Goal: Information Seeking & Learning: Learn about a topic

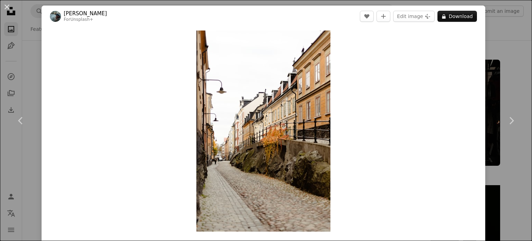
scroll to position [565, 0]
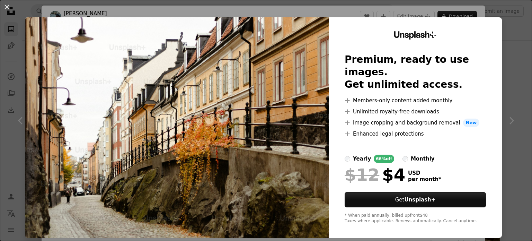
click at [295, 61] on img at bounding box center [177, 127] width 304 height 220
click at [294, 52] on img at bounding box center [177, 127] width 304 height 220
click at [306, 50] on img at bounding box center [177, 127] width 304 height 220
click at [8, 8] on button "An X shape" at bounding box center [7, 7] width 8 height 8
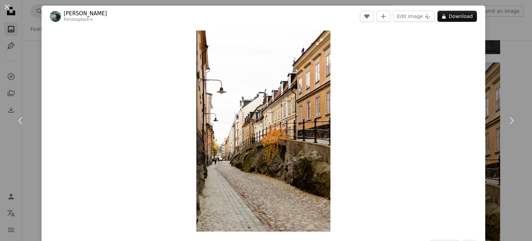
click at [290, 159] on img "Zoom in on this image" at bounding box center [264, 130] width 134 height 201
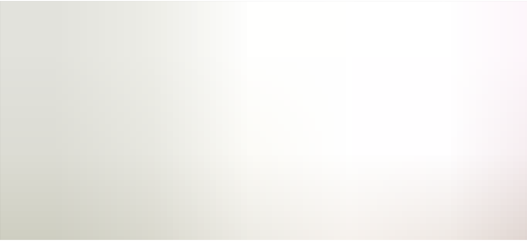
scroll to position [271, 0]
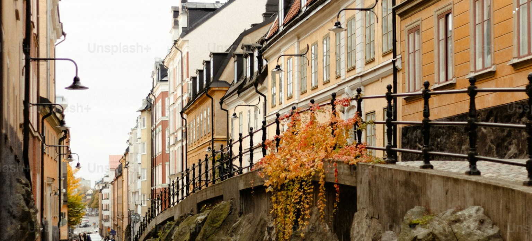
click at [272, 205] on img "Zoom out on this image" at bounding box center [266, 129] width 533 height 800
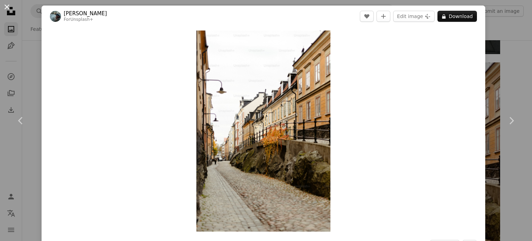
click at [6, 6] on button "An X shape" at bounding box center [7, 7] width 8 height 8
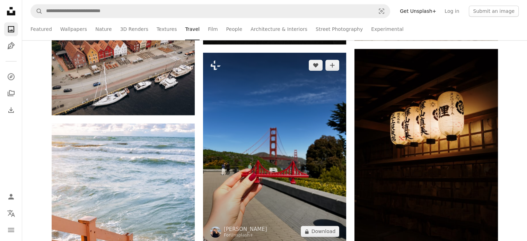
scroll to position [841, 0]
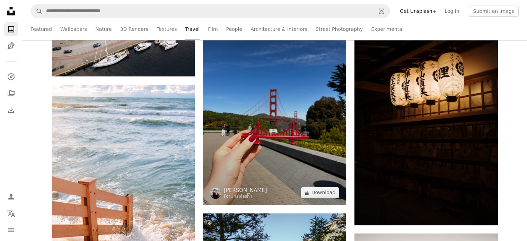
click at [261, 97] on img at bounding box center [274, 109] width 143 height 191
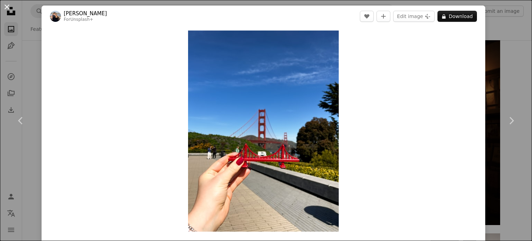
click at [3, 7] on button "An X shape" at bounding box center [7, 7] width 8 height 8
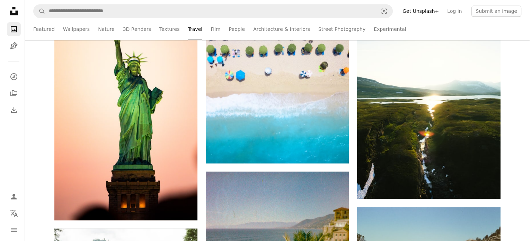
scroll to position [3020, 0]
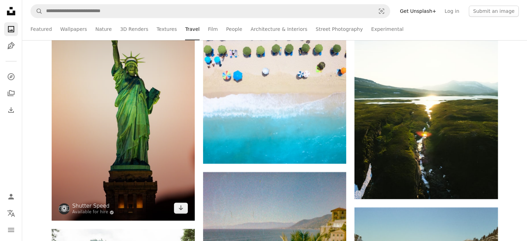
click at [131, 164] on img at bounding box center [123, 93] width 143 height 255
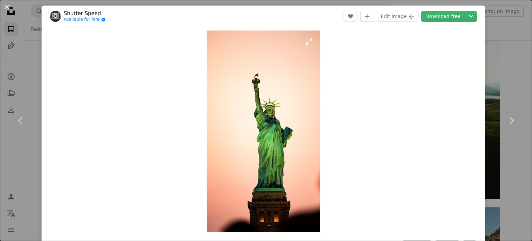
click at [242, 152] on img "Zoom in on this image" at bounding box center [263, 130] width 113 height 201
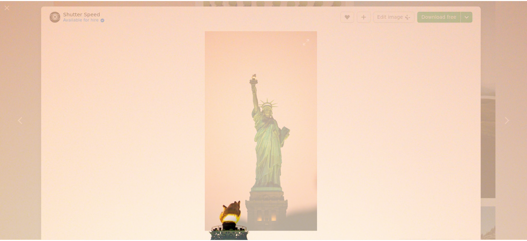
scroll to position [344, 0]
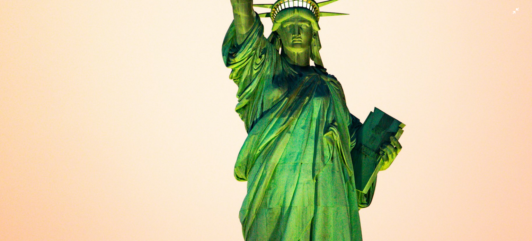
click at [242, 152] on img "Zoom out on this image" at bounding box center [266, 130] width 533 height 948
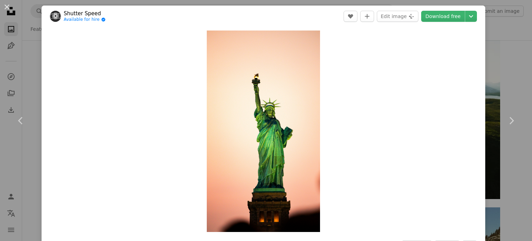
click at [324, 118] on div "Zoom in" at bounding box center [264, 131] width 444 height 208
click at [7, 7] on button "An X shape" at bounding box center [7, 7] width 8 height 8
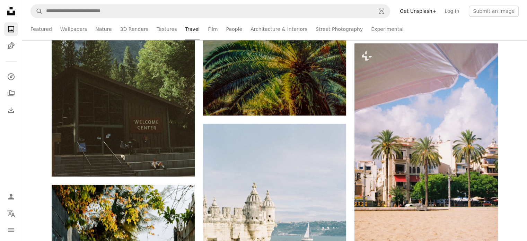
scroll to position [3287, 0]
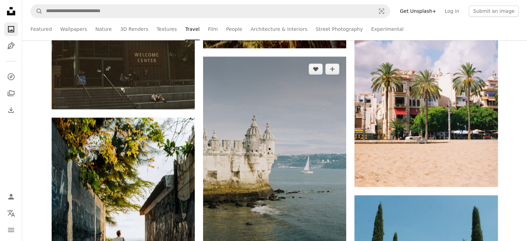
click at [310, 126] on img at bounding box center [274, 163] width 143 height 214
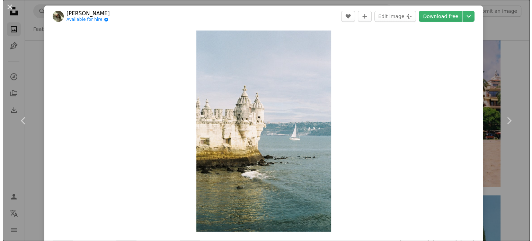
scroll to position [3384, 0]
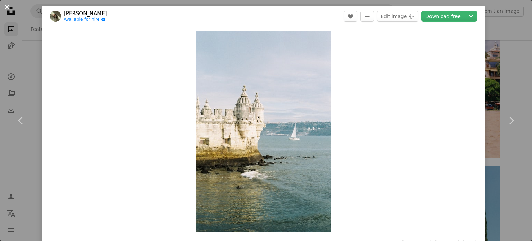
click at [5, 6] on button "An X shape" at bounding box center [7, 7] width 8 height 8
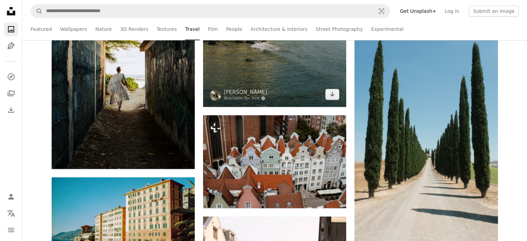
scroll to position [3559, 0]
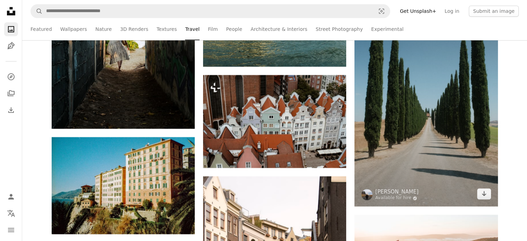
click at [427, 166] on img at bounding box center [426, 98] width 143 height 215
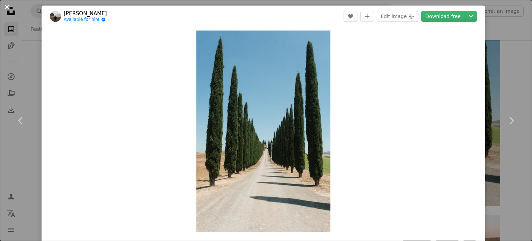
click at [6, 6] on button "An X shape" at bounding box center [7, 7] width 8 height 8
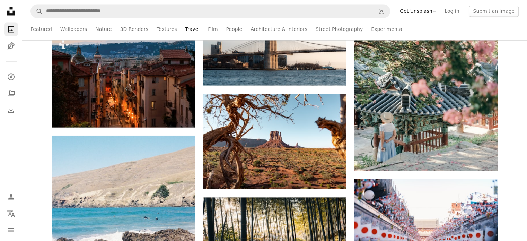
scroll to position [6531, 0]
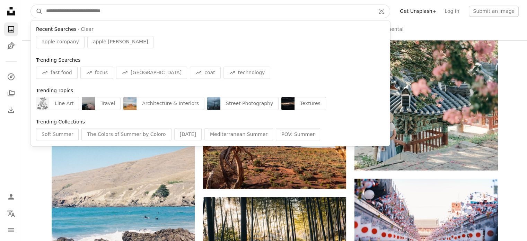
click at [262, 14] on input "Find visuals sitewide" at bounding box center [208, 11] width 331 height 13
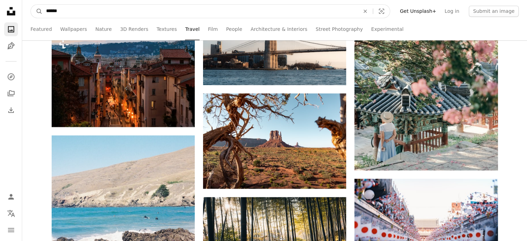
type input "******"
click at [31, 5] on button "A magnifying glass" at bounding box center [37, 11] width 12 height 13
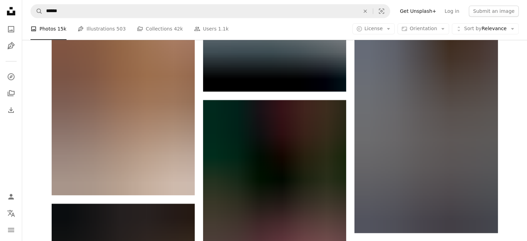
scroll to position [768, 0]
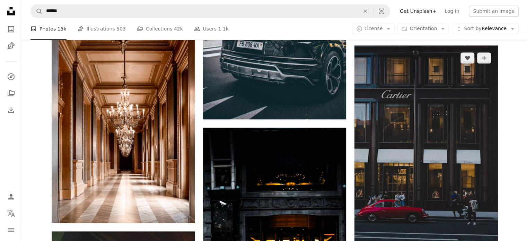
click at [411, 148] on img at bounding box center [426, 152] width 143 height 215
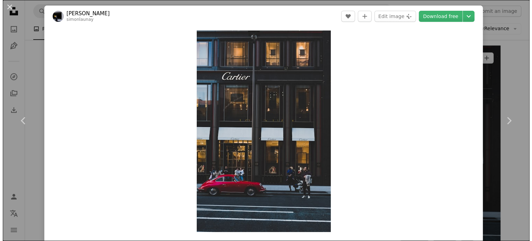
scroll to position [790, 0]
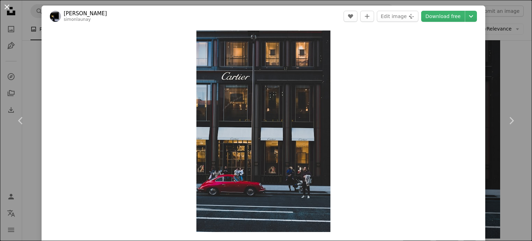
click at [8, 11] on button "An X shape" at bounding box center [7, 7] width 8 height 8
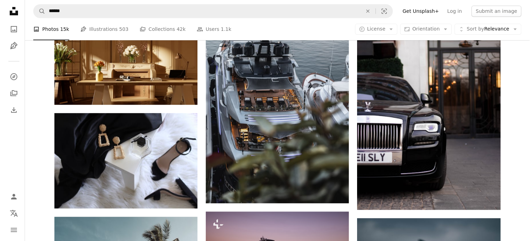
scroll to position [373, 0]
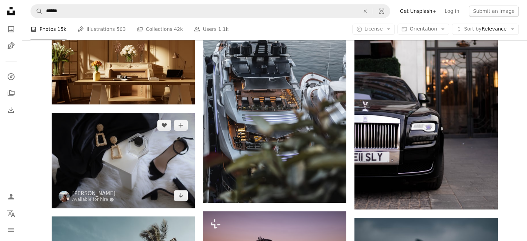
drag, startPoint x: 132, startPoint y: 167, endPoint x: 98, endPoint y: 178, distance: 35.9
click at [98, 178] on img at bounding box center [123, 160] width 143 height 95
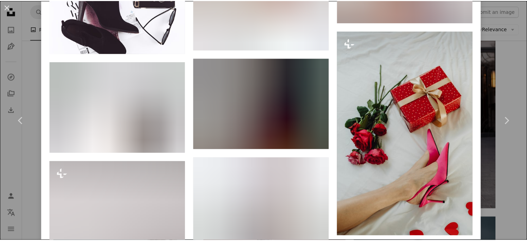
scroll to position [1809, 0]
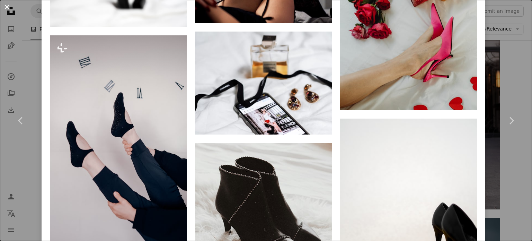
click at [7, 5] on button "An X shape" at bounding box center [7, 7] width 8 height 8
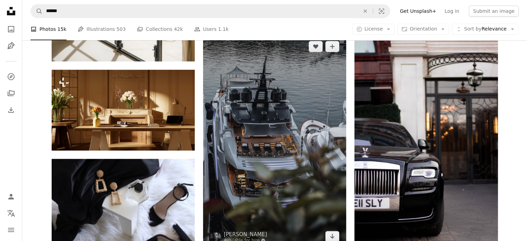
scroll to position [327, 0]
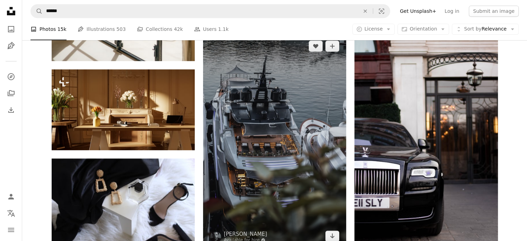
click at [207, 109] on img at bounding box center [274, 141] width 143 height 215
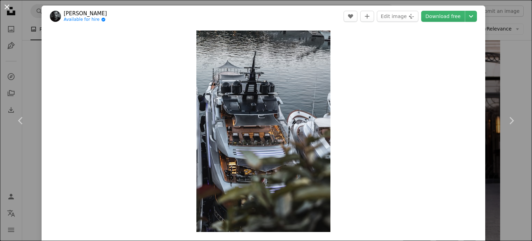
click at [6, 9] on button "An X shape" at bounding box center [7, 7] width 8 height 8
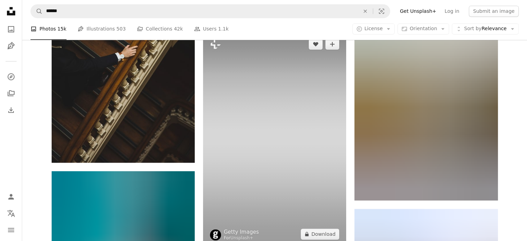
scroll to position [1051, 0]
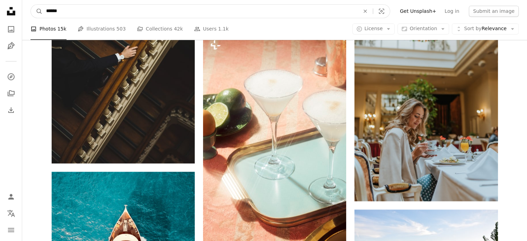
click at [273, 11] on input "******" at bounding box center [200, 11] width 315 height 13
type input "*"
type input "*******"
click at [31, 5] on button "A magnifying glass" at bounding box center [37, 11] width 12 height 13
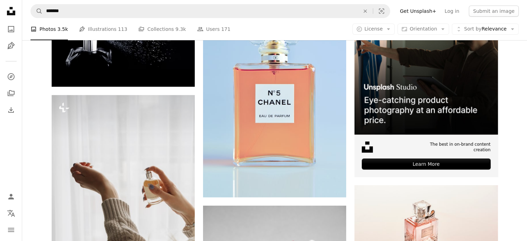
scroll to position [182, 0]
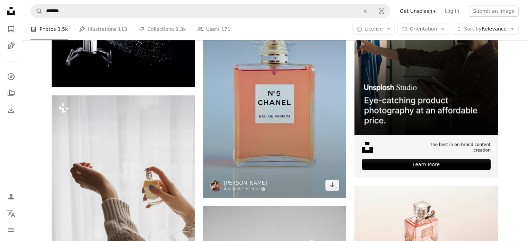
click at [279, 129] on img at bounding box center [274, 94] width 143 height 206
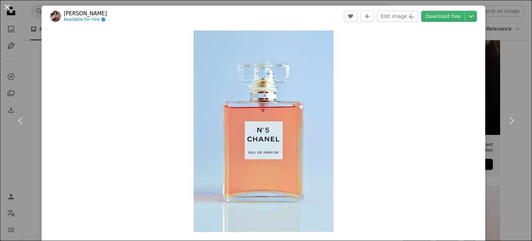
click at [7, 8] on button "An X shape" at bounding box center [7, 7] width 8 height 8
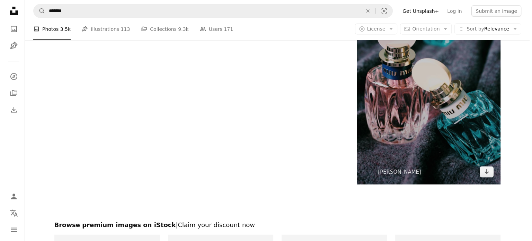
scroll to position [1476, 0]
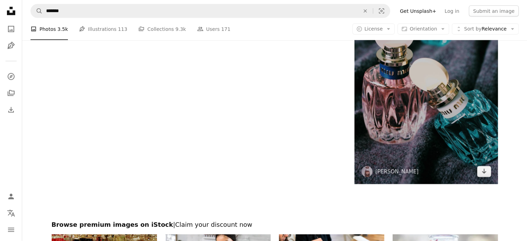
click at [396, 131] on img at bounding box center [426, 76] width 143 height 215
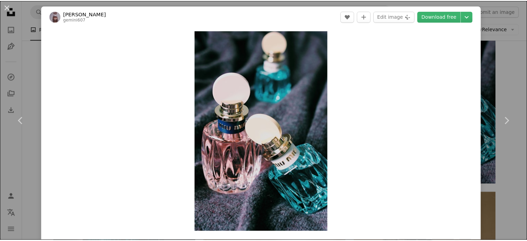
scroll to position [11, 0]
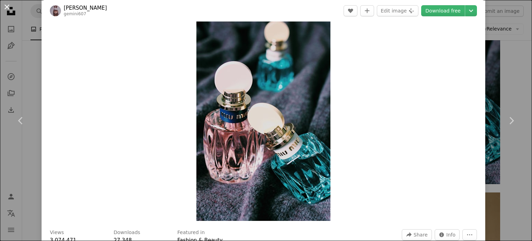
click at [7, 11] on button "An X shape" at bounding box center [7, 7] width 8 height 8
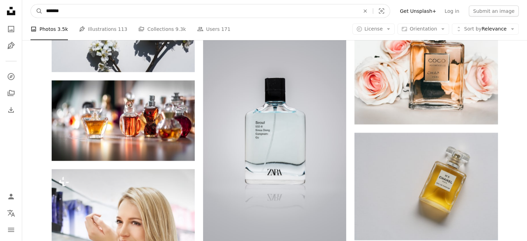
scroll to position [2129, 0]
click at [248, 13] on input "*******" at bounding box center [200, 11] width 315 height 13
type input "*"
type input "**********"
click button "A magnifying glass" at bounding box center [37, 11] width 12 height 13
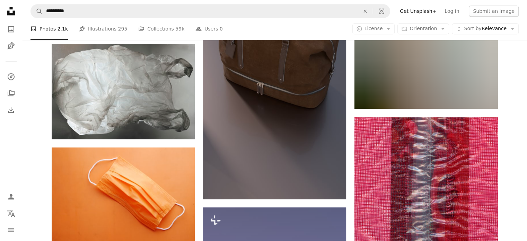
scroll to position [808, 0]
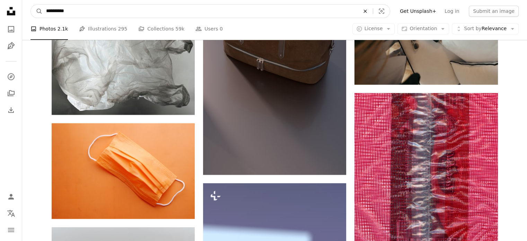
click at [373, 8] on icon "An X shape" at bounding box center [365, 11] width 15 height 6
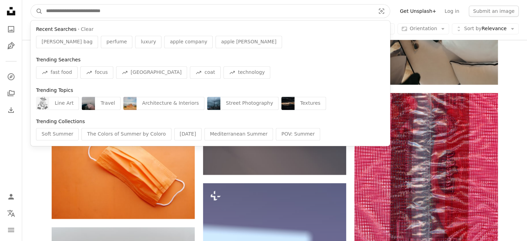
type input "*"
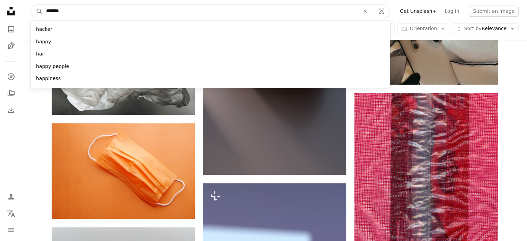
type input "********"
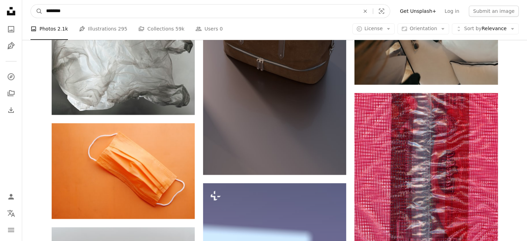
click button "A magnifying glass" at bounding box center [37, 11] width 12 height 13
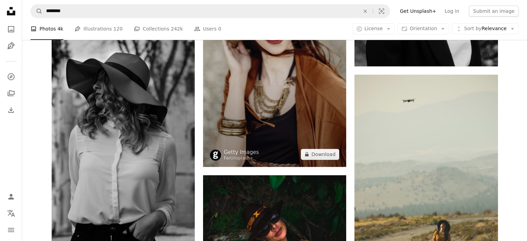
click at [254, 148] on img at bounding box center [274, 59] width 143 height 215
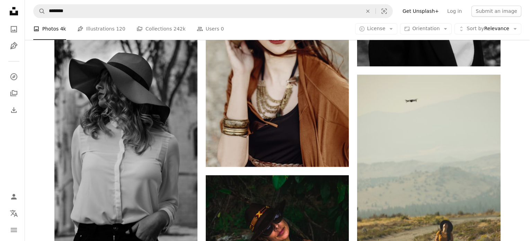
scroll to position [808, 0]
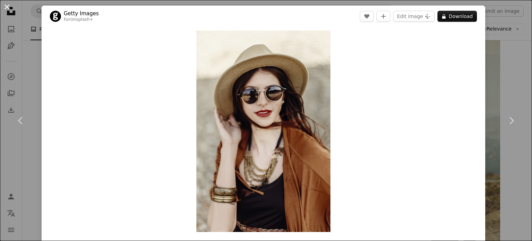
click at [8, 4] on button "An X shape" at bounding box center [7, 7] width 8 height 8
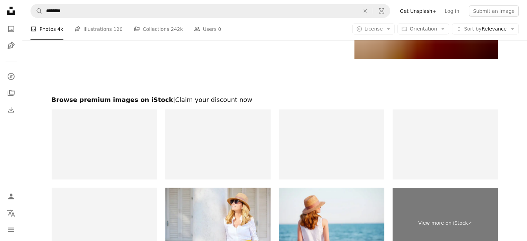
scroll to position [1327, 0]
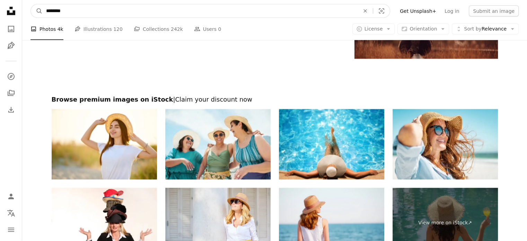
click at [54, 10] on input "********" at bounding box center [200, 11] width 315 height 13
type input "**********"
click button "A magnifying glass" at bounding box center [37, 11] width 12 height 13
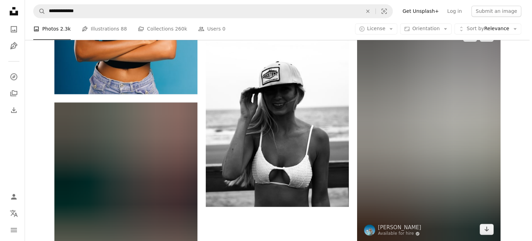
scroll to position [1238, 0]
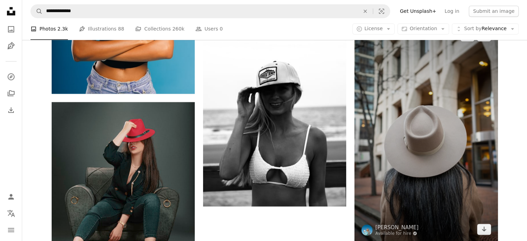
click at [426, 149] on img at bounding box center [426, 132] width 143 height 218
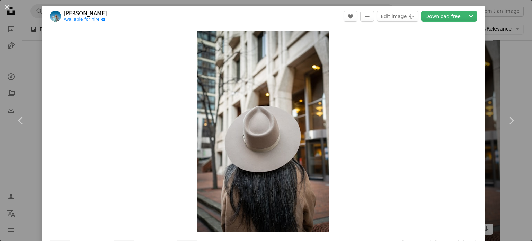
click at [426, 149] on div "Zoom in" at bounding box center [264, 131] width 444 height 208
click at [223, 122] on img "Zoom in on this image" at bounding box center [264, 130] width 132 height 201
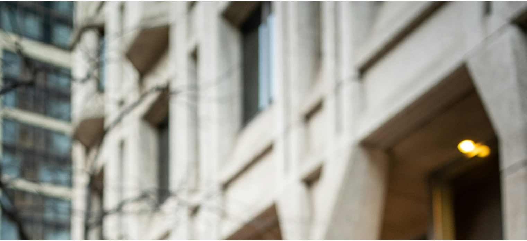
scroll to position [277, 0]
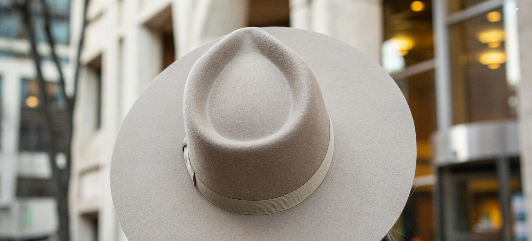
click at [288, 119] on img "Zoom out on this image" at bounding box center [266, 128] width 533 height 812
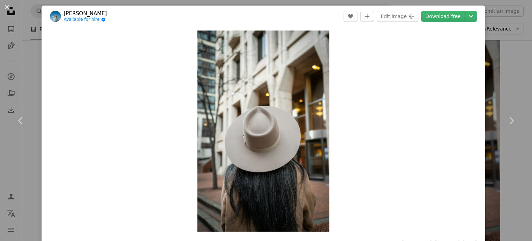
click at [353, 106] on div "Zoom in" at bounding box center [264, 131] width 444 height 208
click at [4, 5] on button "An X shape" at bounding box center [7, 7] width 8 height 8
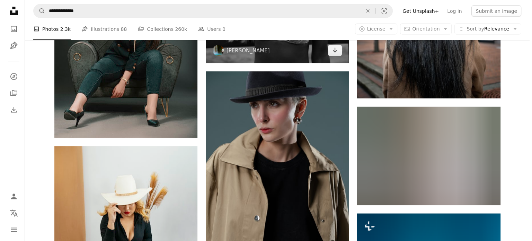
scroll to position [1381, 0]
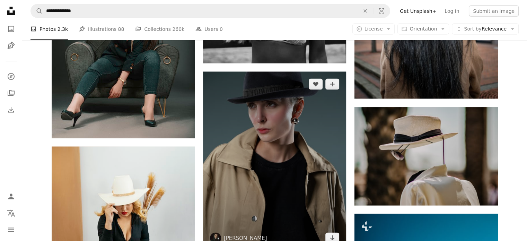
click at [269, 138] on img at bounding box center [274, 161] width 143 height 179
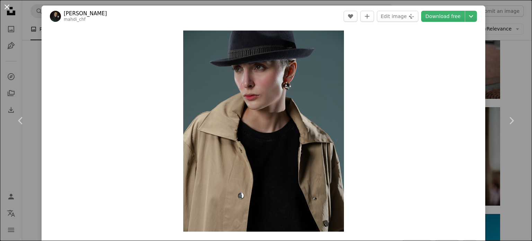
click at [8, 9] on button "An X shape" at bounding box center [7, 7] width 8 height 8
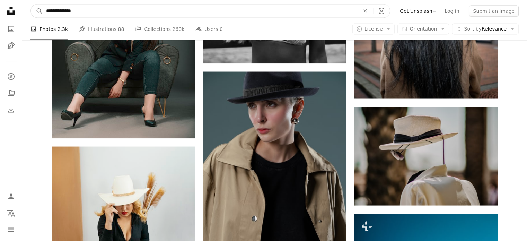
click at [139, 11] on input "**********" at bounding box center [200, 11] width 315 height 13
type input "*"
type input "**********"
click button "A magnifying glass" at bounding box center [37, 11] width 12 height 13
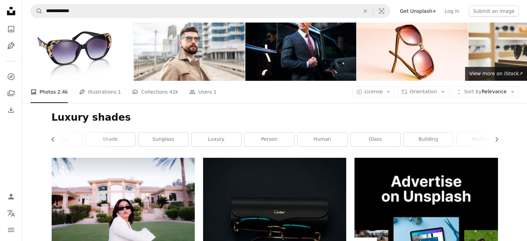
scroll to position [0, 19]
click at [219, 134] on link "luxury" at bounding box center [217, 139] width 50 height 14
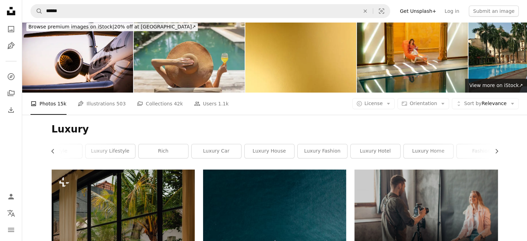
scroll to position [5, 0]
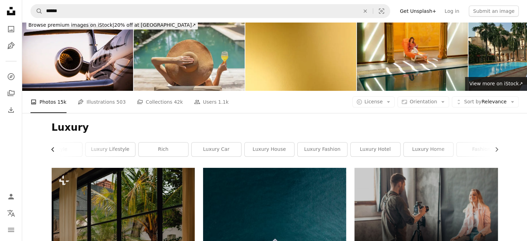
click at [54, 147] on icon "Chevron left" at bounding box center [53, 149] width 7 height 7
click at [54, 147] on link "lifestyle" at bounding box center [77, 149] width 50 height 14
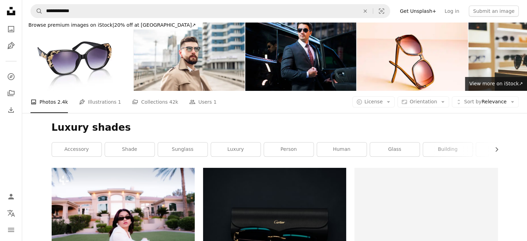
scroll to position [15, 0]
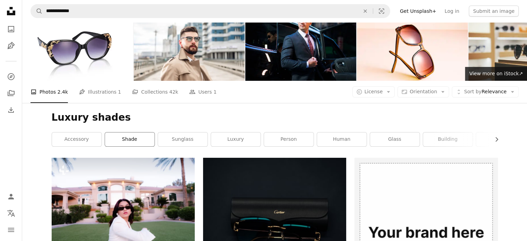
click at [141, 143] on link "shade" at bounding box center [130, 139] width 50 height 14
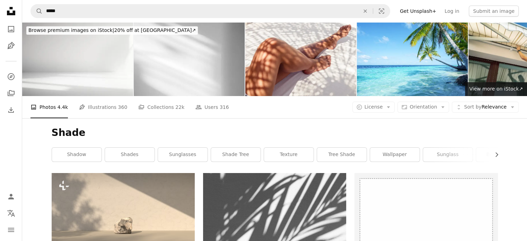
scroll to position [15, 0]
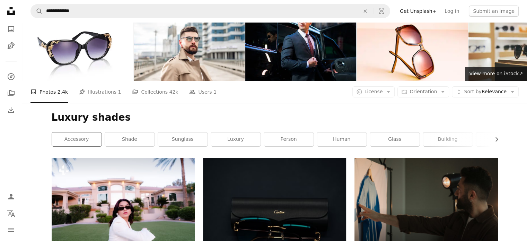
click at [78, 146] on div "accessory" at bounding box center [77, 139] width 50 height 15
click at [79, 139] on link "accessory" at bounding box center [77, 139] width 50 height 14
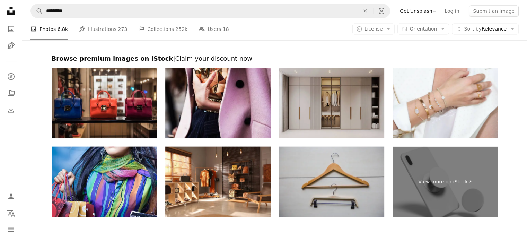
scroll to position [1589, 0]
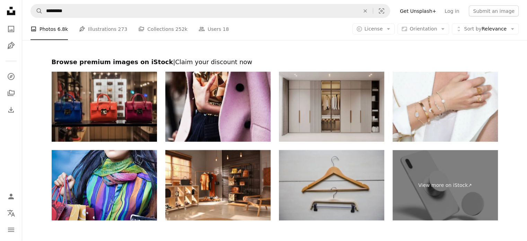
click at [103, 95] on img at bounding box center [104, 107] width 105 height 70
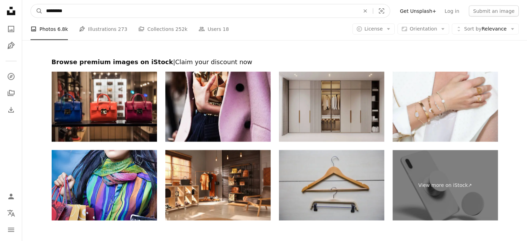
click at [169, 13] on input "*********" at bounding box center [200, 11] width 315 height 13
type input "*"
type input "**********"
click button "A magnifying glass" at bounding box center [37, 11] width 12 height 13
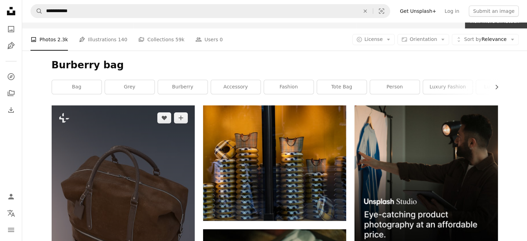
scroll to position [67, 0]
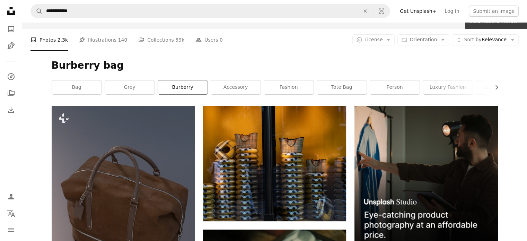
click at [189, 89] on link "burberry" at bounding box center [183, 87] width 50 height 14
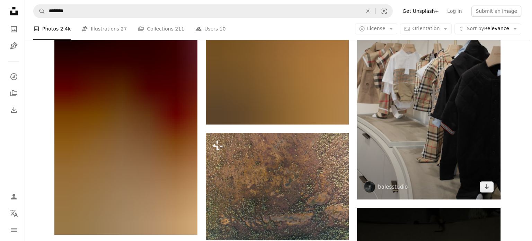
scroll to position [486, 0]
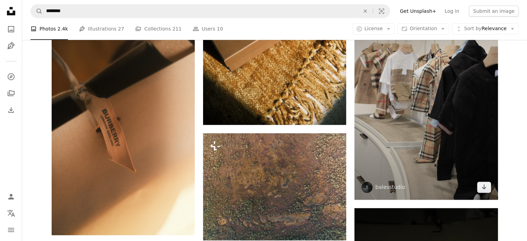
click at [446, 141] on img at bounding box center [426, 92] width 143 height 215
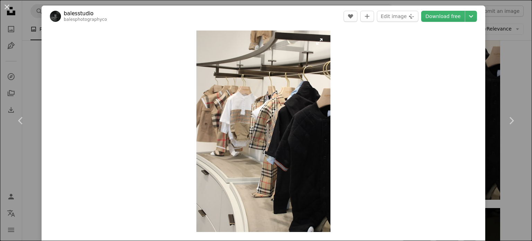
click at [268, 120] on img "Zoom in on this image" at bounding box center [264, 130] width 134 height 201
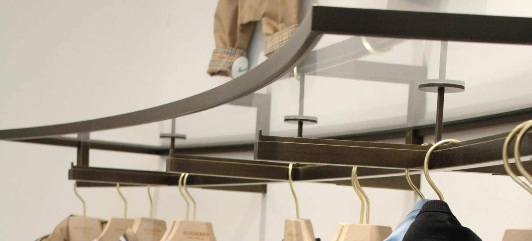
scroll to position [271, 0]
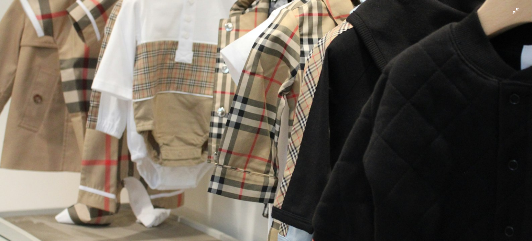
click at [282, 103] on img "Zoom out on this image" at bounding box center [266, 128] width 533 height 800
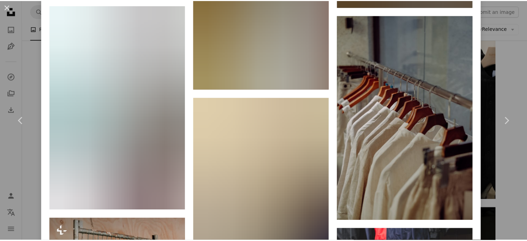
scroll to position [1690, 0]
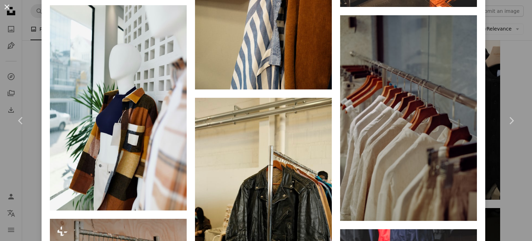
click at [9, 11] on button "An X shape" at bounding box center [7, 7] width 8 height 8
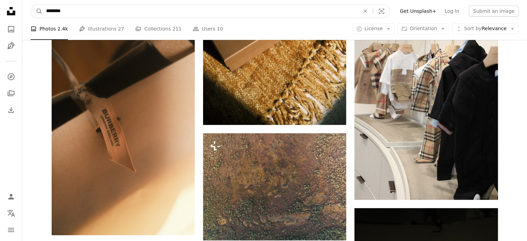
click at [185, 13] on input "********" at bounding box center [200, 11] width 315 height 13
type input "*"
type input "**********"
click button "A magnifying glass" at bounding box center [37, 11] width 12 height 13
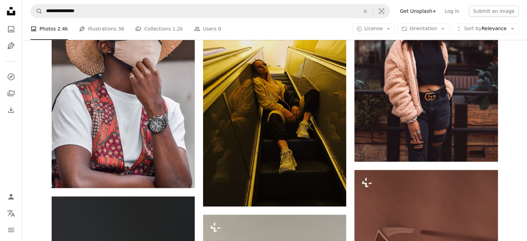
scroll to position [909, 0]
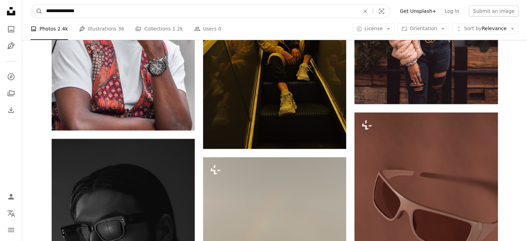
click at [152, 14] on input "**********" at bounding box center [200, 11] width 315 height 13
type input "*"
type input "********"
click button "A magnifying glass" at bounding box center [37, 11] width 12 height 13
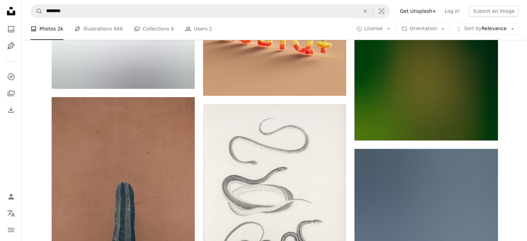
scroll to position [559, 0]
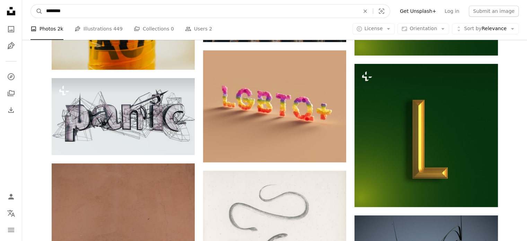
click at [187, 16] on input "********" at bounding box center [200, 11] width 315 height 13
type input "**********"
click button "A magnifying glass" at bounding box center [37, 11] width 12 height 13
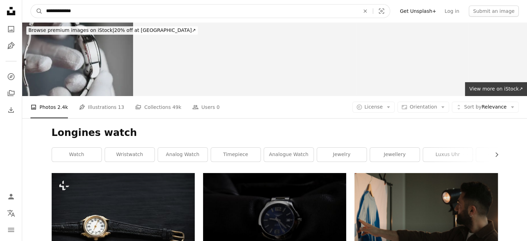
click at [195, 11] on input "**********" at bounding box center [200, 11] width 315 height 13
type input "*"
type input "*****"
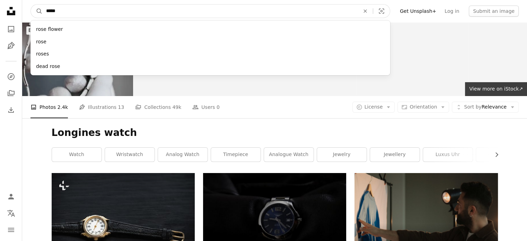
click button "A magnifying glass" at bounding box center [37, 11] width 12 height 13
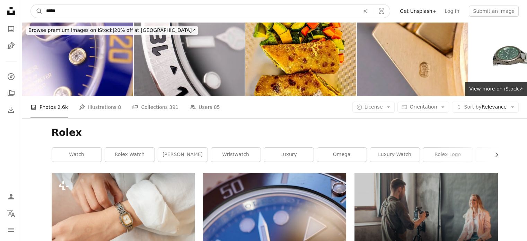
click at [208, 11] on input "*****" at bounding box center [200, 11] width 315 height 13
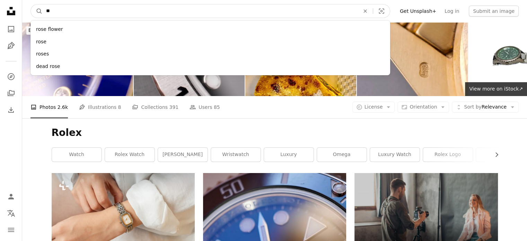
type input "*"
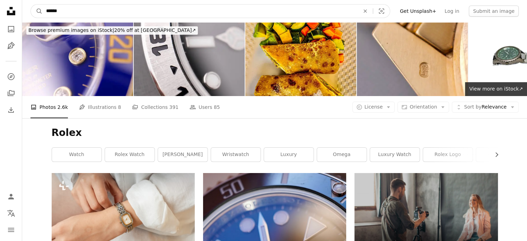
type input "*******"
click button "A magnifying glass" at bounding box center [37, 11] width 12 height 13
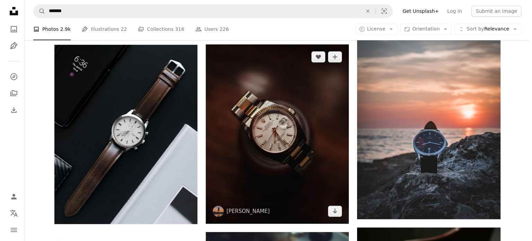
scroll to position [336, 0]
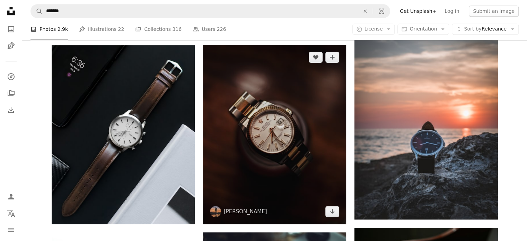
click at [272, 130] on img at bounding box center [274, 134] width 143 height 179
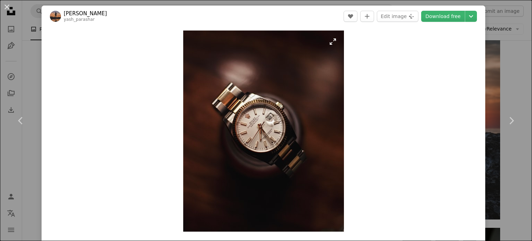
click at [272, 131] on img "Zoom in on this image" at bounding box center [263, 130] width 161 height 201
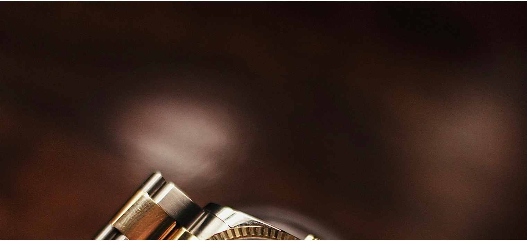
scroll to position [206, 0]
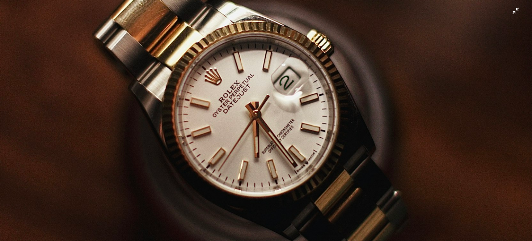
click at [260, 122] on img "Zoom out on this image" at bounding box center [266, 126] width 533 height 666
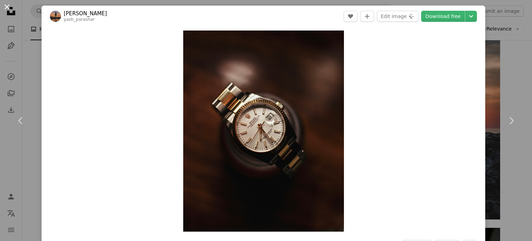
click at [5, 6] on button "An X shape" at bounding box center [7, 7] width 8 height 8
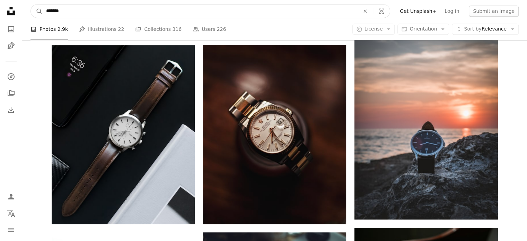
click at [69, 16] on input "*******" at bounding box center [200, 11] width 315 height 13
type input "*"
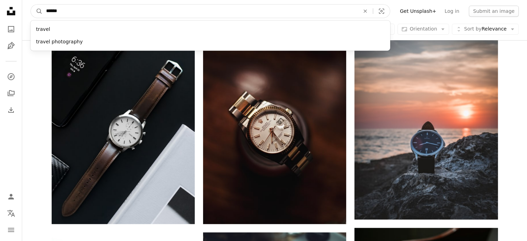
type input "******"
click at [31, 5] on button "A magnifying glass" at bounding box center [37, 11] width 12 height 13
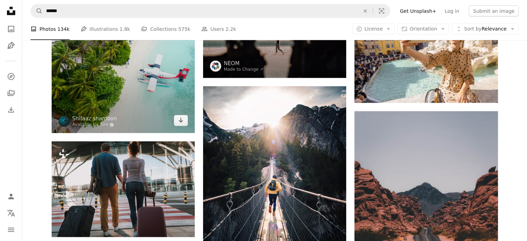
scroll to position [1506, 0]
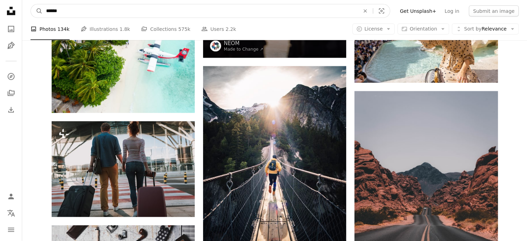
click at [230, 7] on input "******" at bounding box center [200, 11] width 315 height 13
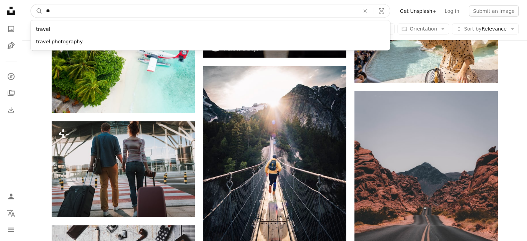
type input "*"
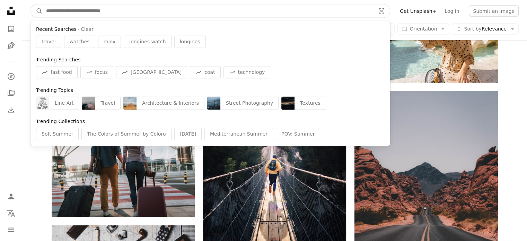
click at [212, 11] on input "Find visuals sitewide" at bounding box center [208, 11] width 331 height 13
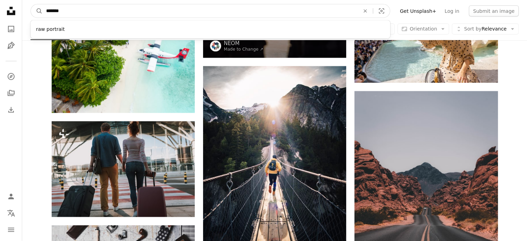
type input "********"
click button "A magnifying glass" at bounding box center [37, 11] width 12 height 13
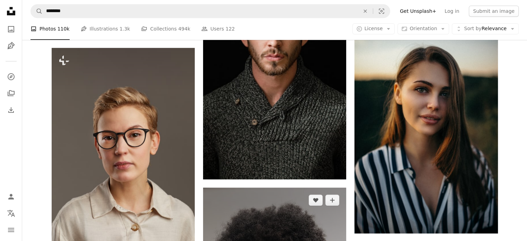
scroll to position [535, 0]
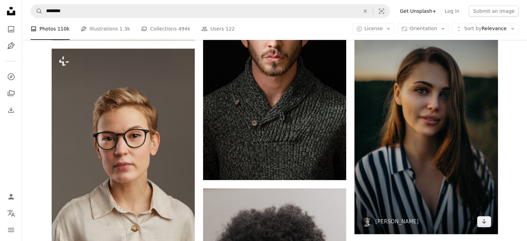
click at [400, 128] on img at bounding box center [426, 126] width 143 height 215
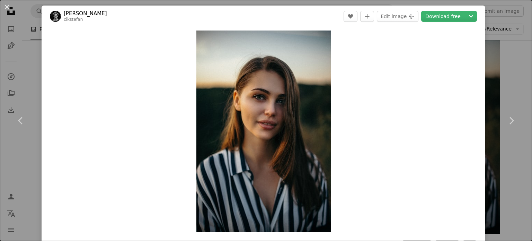
click at [400, 128] on div "Zoom in" at bounding box center [264, 131] width 444 height 208
click at [393, 116] on div "Zoom in" at bounding box center [264, 131] width 444 height 208
click at [6, 7] on button "An X shape" at bounding box center [7, 7] width 8 height 8
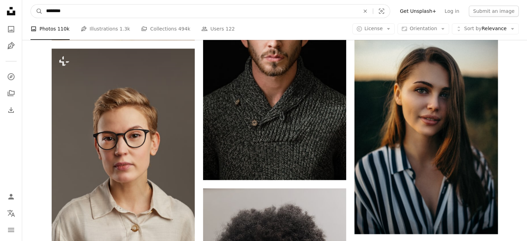
click at [137, 15] on input "********" at bounding box center [200, 11] width 315 height 13
type input "*"
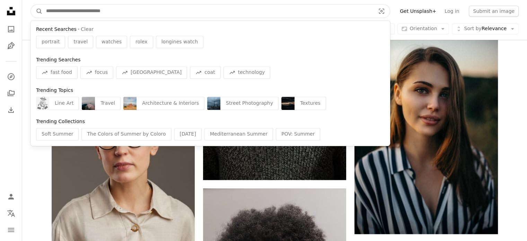
type input "*"
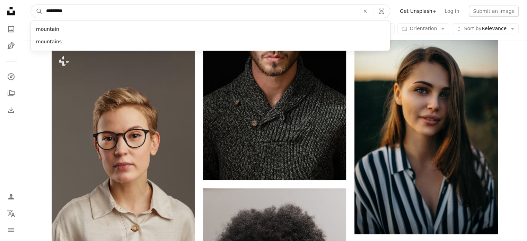
type input "**********"
click button "A magnifying glass" at bounding box center [37, 11] width 12 height 13
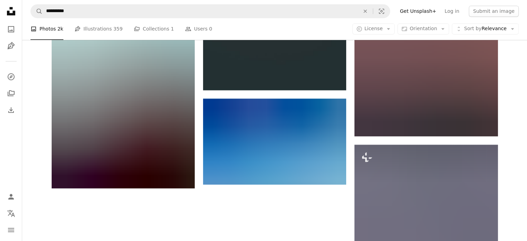
scroll to position [1027, 0]
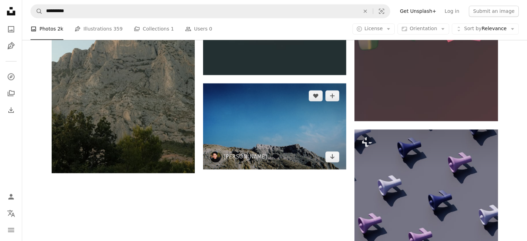
drag, startPoint x: 273, startPoint y: 119, endPoint x: 257, endPoint y: 135, distance: 22.8
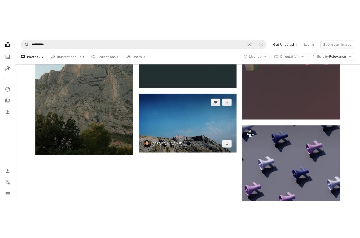
scroll to position [803, 0]
